Goal: Download file/media

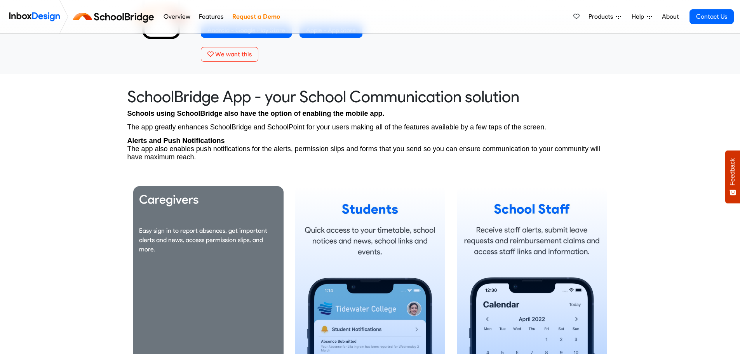
scroll to position [505, 0]
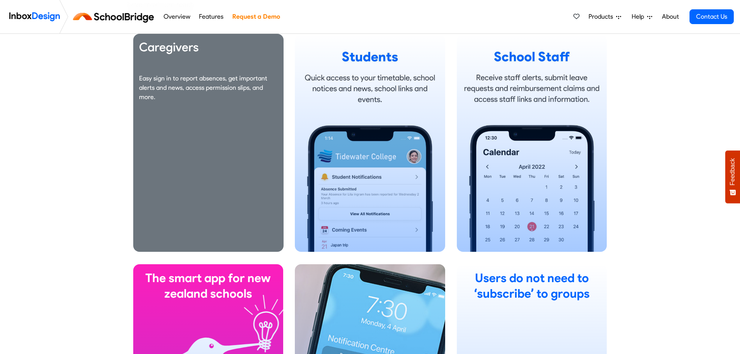
click at [244, 171] on div "Caregivers Easy sign in to report absences, get important alerts and news, acce…" at bounding box center [208, 143] width 150 height 218
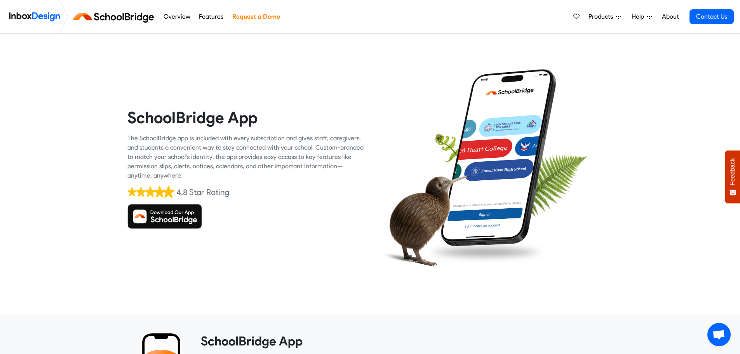
scroll to position [0, 0]
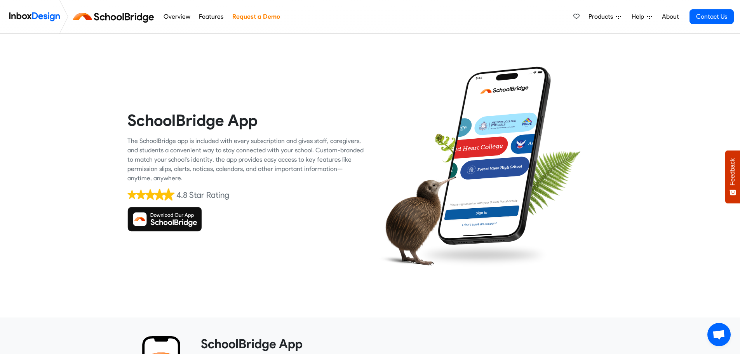
click at [183, 218] on img at bounding box center [164, 219] width 75 height 25
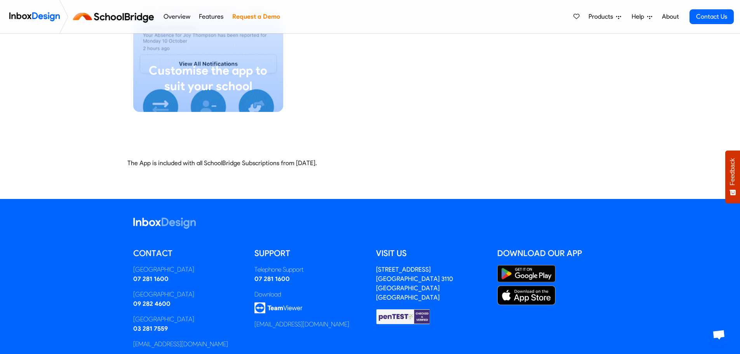
scroll to position [1845, 0]
